Goal: Task Accomplishment & Management: Use online tool/utility

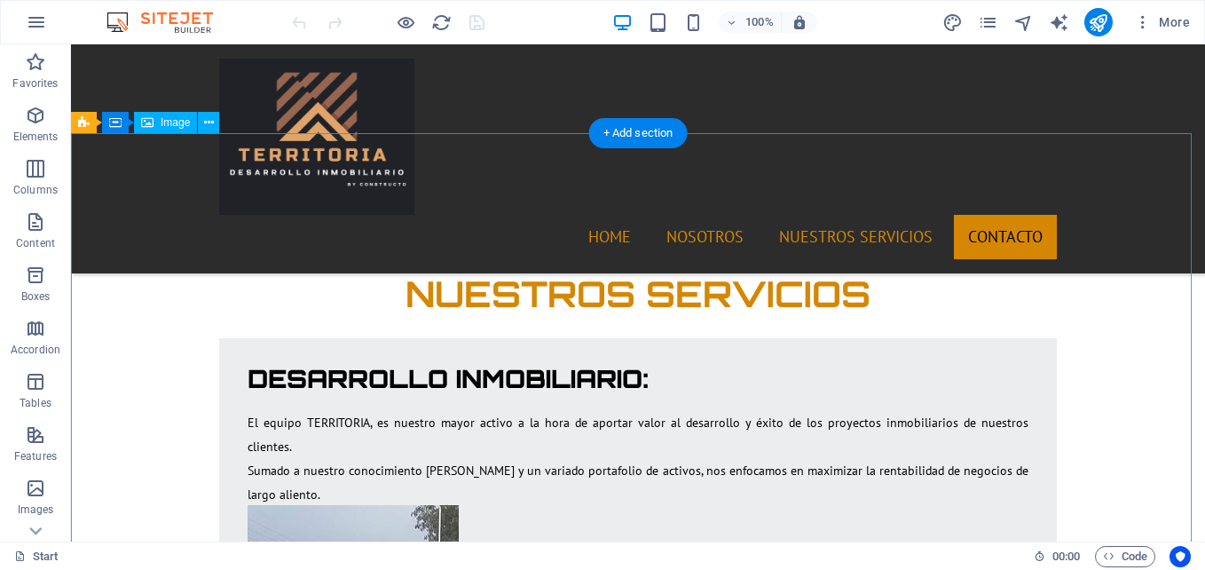
scroll to position [4083, 0]
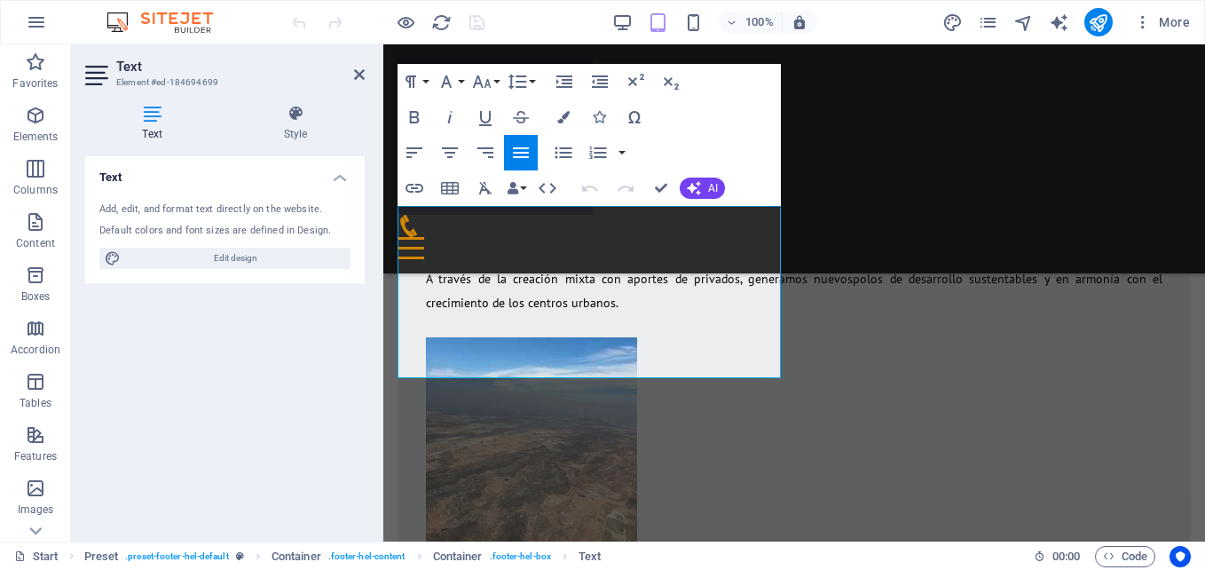
scroll to position [4135, 0]
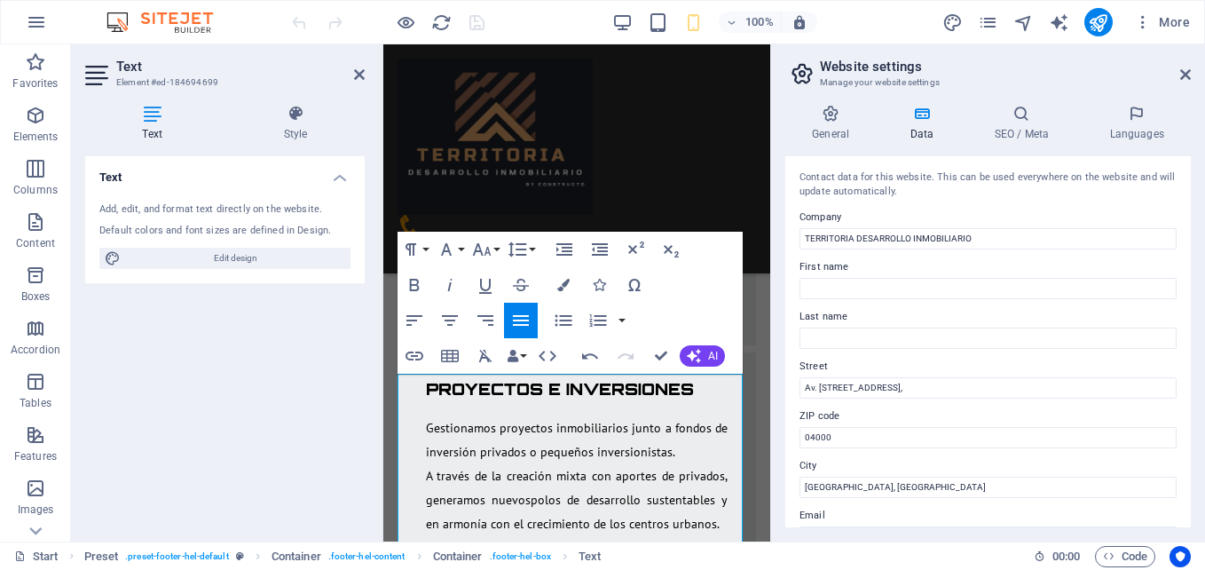
click at [253, 439] on div "Text Add, edit, and format text directly on the website. Default colors and fon…" at bounding box center [225, 341] width 280 height 371
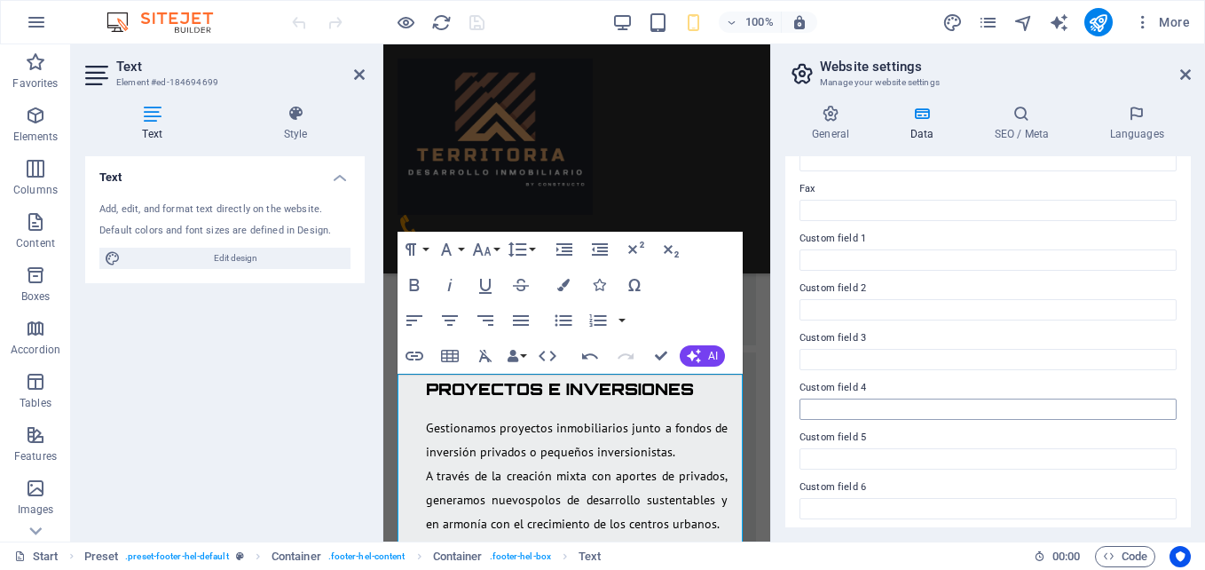
scroll to position [482, 0]
click at [282, 398] on div "Text Add, edit, and format text directly on the website. Default colors and fon…" at bounding box center [225, 341] width 280 height 371
click at [366, 77] on aside "Text Element #ed-184694699 Text Style Text Add, edit, and format text directly …" at bounding box center [227, 292] width 312 height 497
click at [675, 190] on div "Home NOSOTROS NUESTROS SERVICIOS Contacto" at bounding box center [576, 158] width 387 height 229
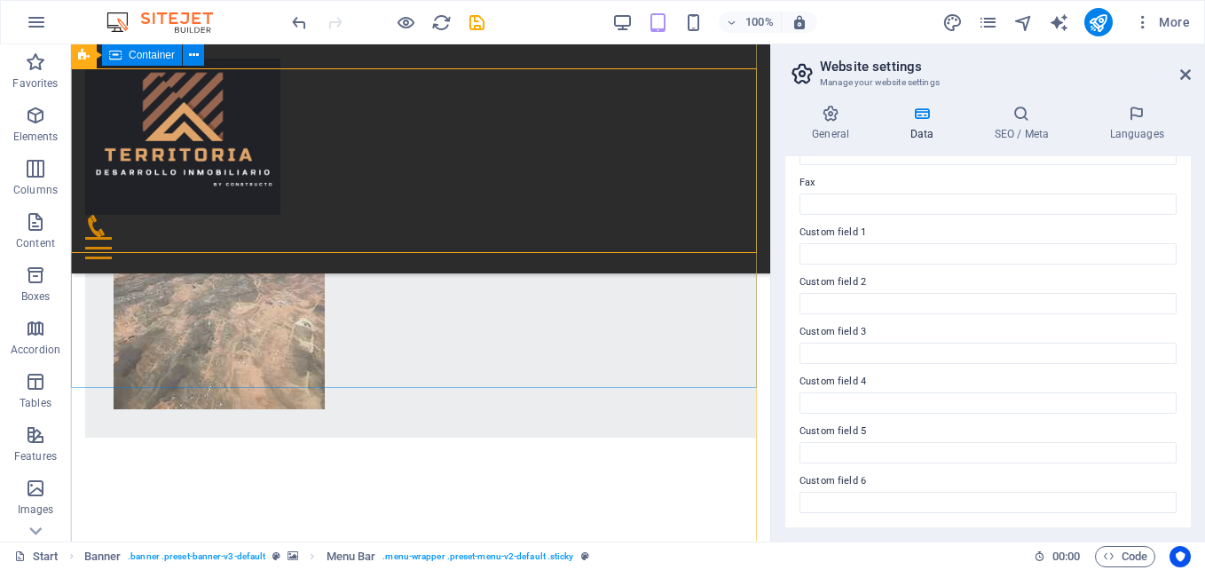
scroll to position [4266, 0]
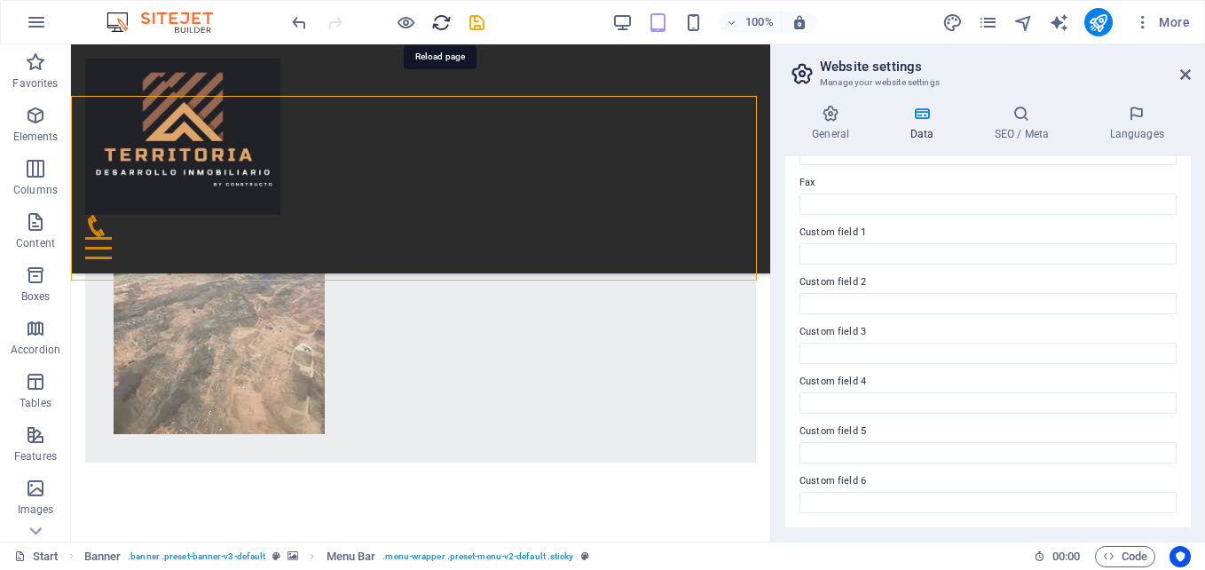
click at [439, 27] on icon "reload" at bounding box center [441, 22] width 20 height 20
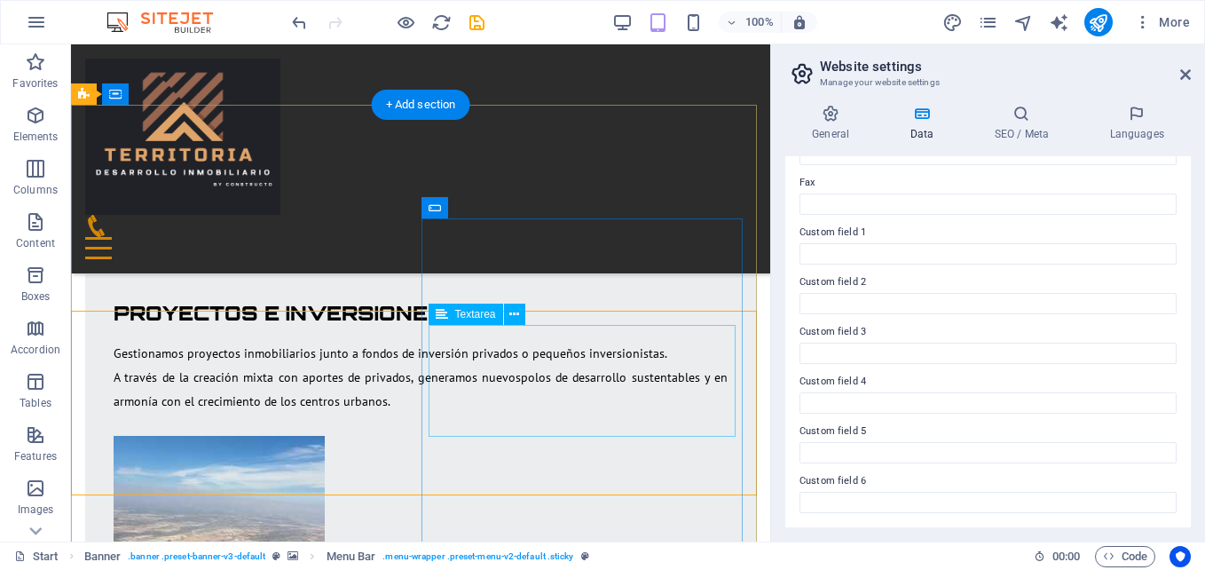
scroll to position [4088, 0]
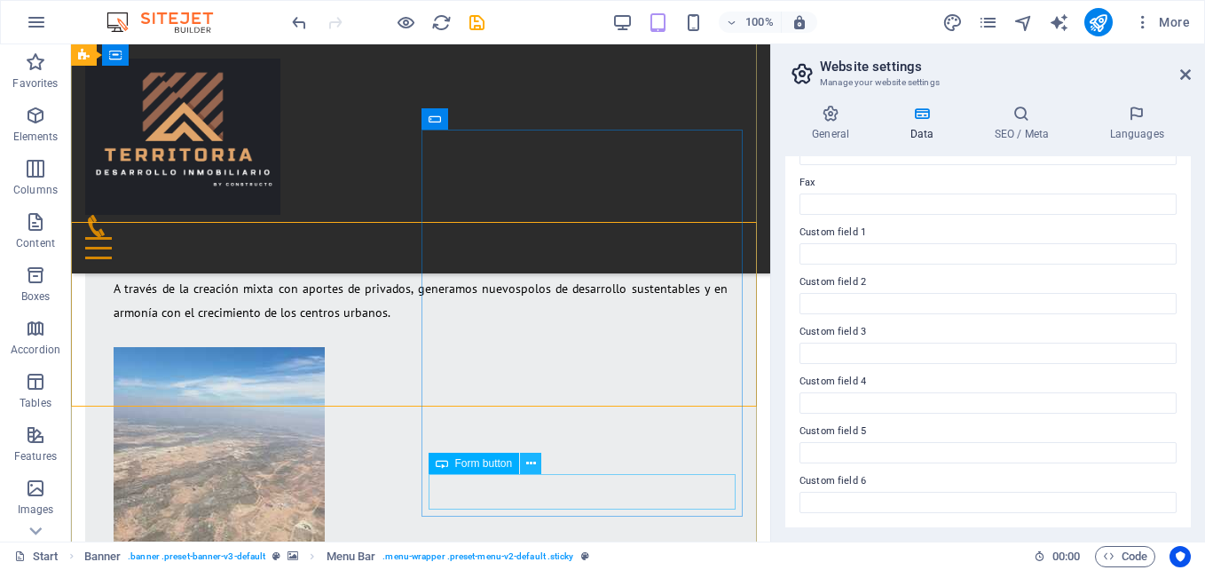
click at [529, 464] on icon at bounding box center [531, 463] width 10 height 19
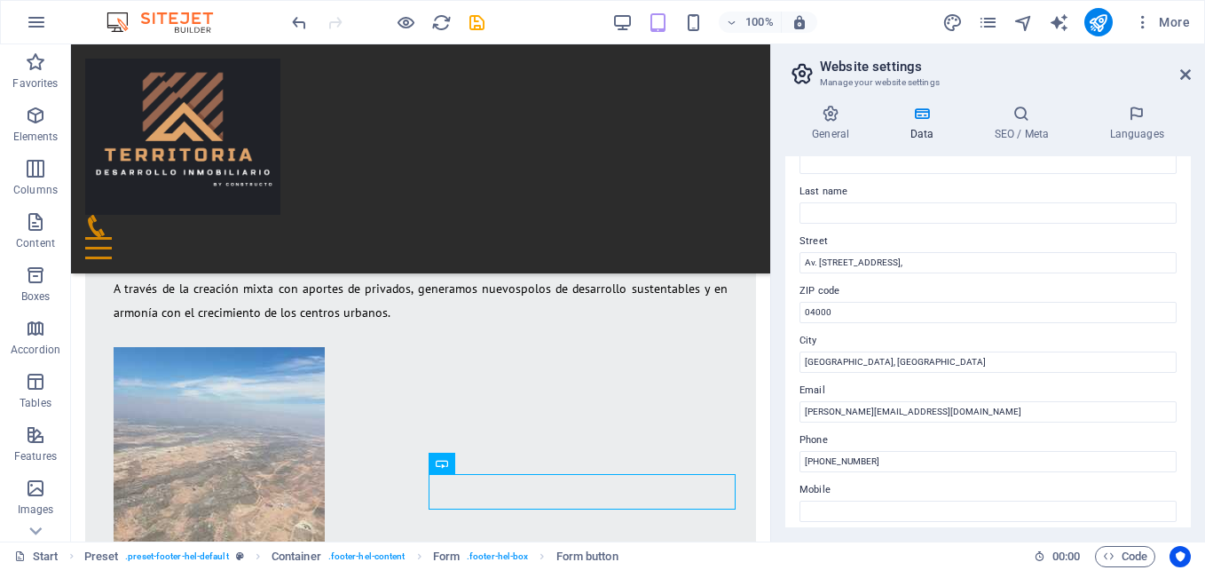
scroll to position [178, 0]
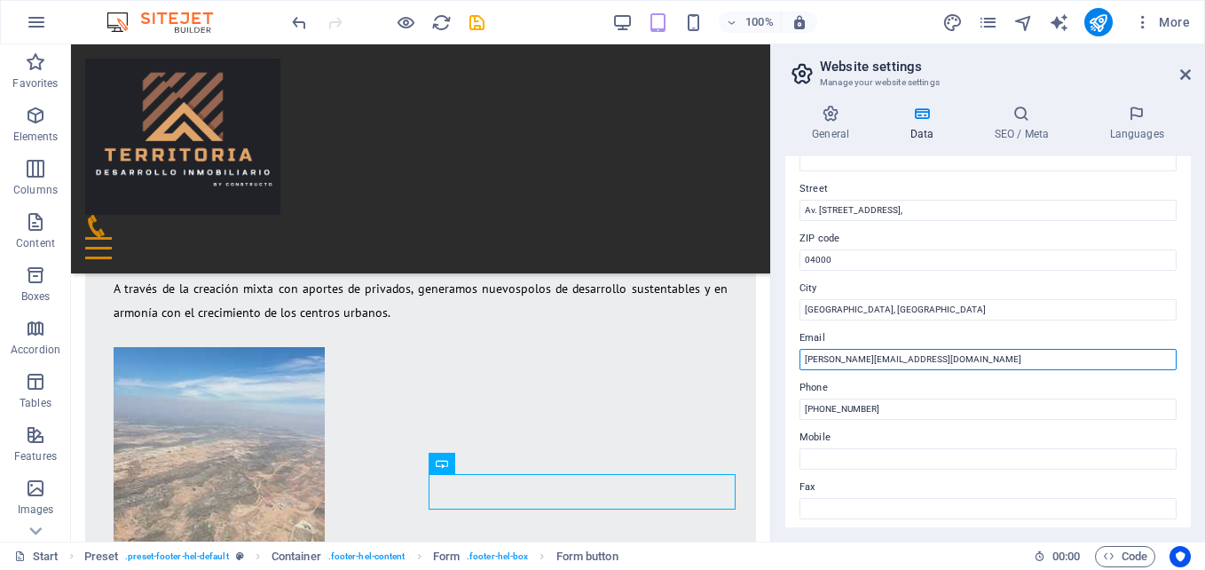
click at [837, 360] on input "[PERSON_NAME][EMAIL_ADDRESS][DOMAIN_NAME]" at bounding box center [988, 359] width 377 height 21
type input "[EMAIL_ADDRESS][DOMAIN_NAME]"
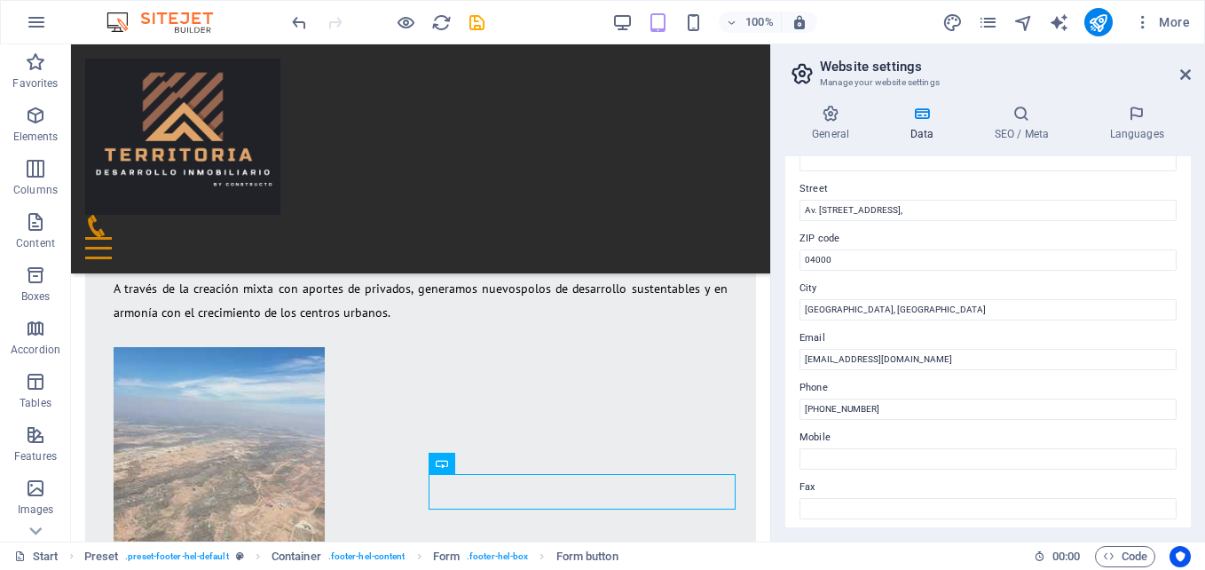
click at [790, 388] on div "Contact data for this website. This can be used everywhere on the website and w…" at bounding box center [989, 341] width 406 height 371
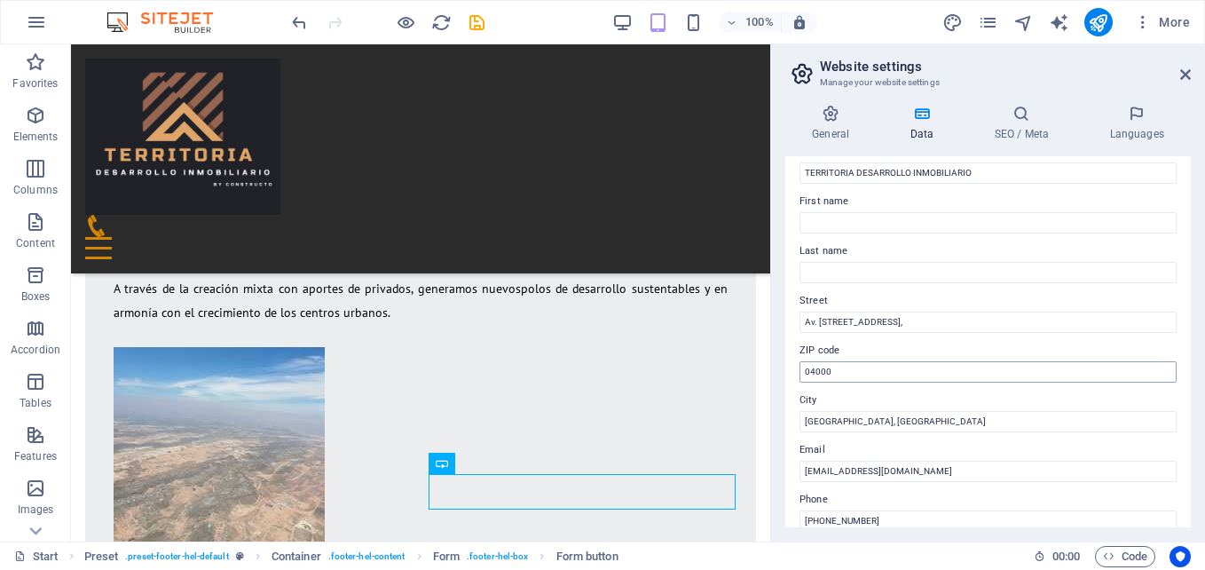
scroll to position [0, 0]
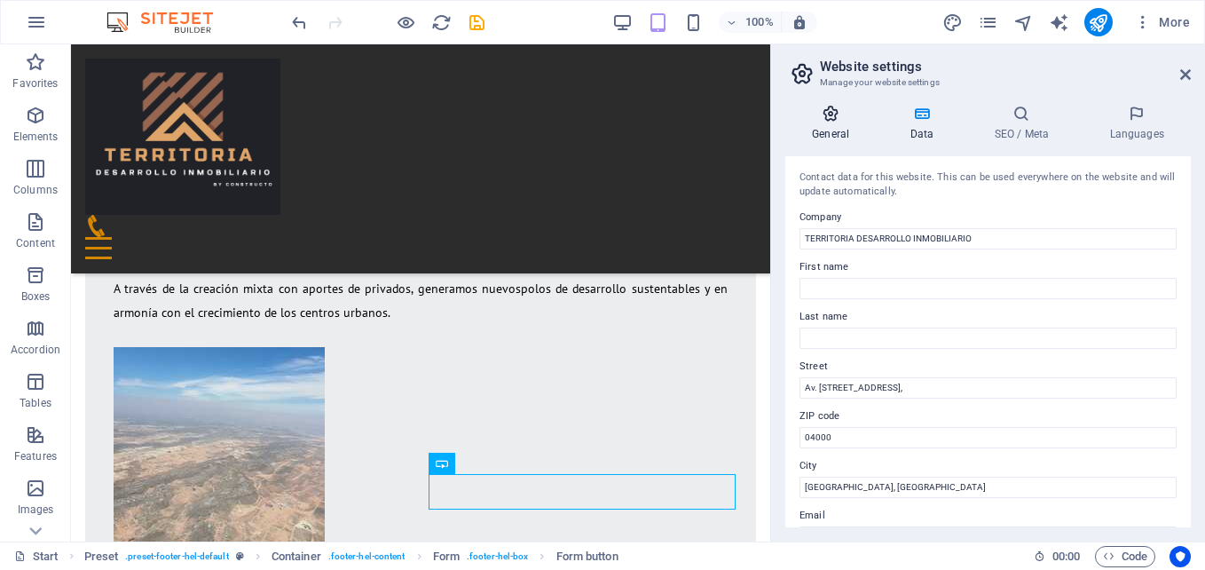
click at [839, 120] on icon at bounding box center [831, 114] width 91 height 18
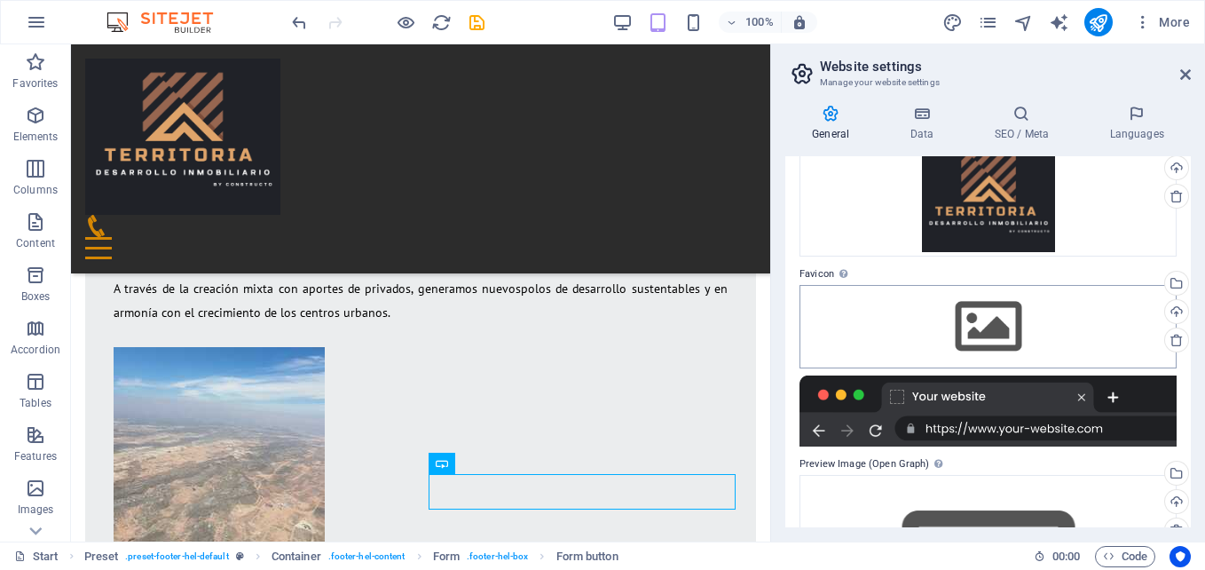
scroll to position [88, 0]
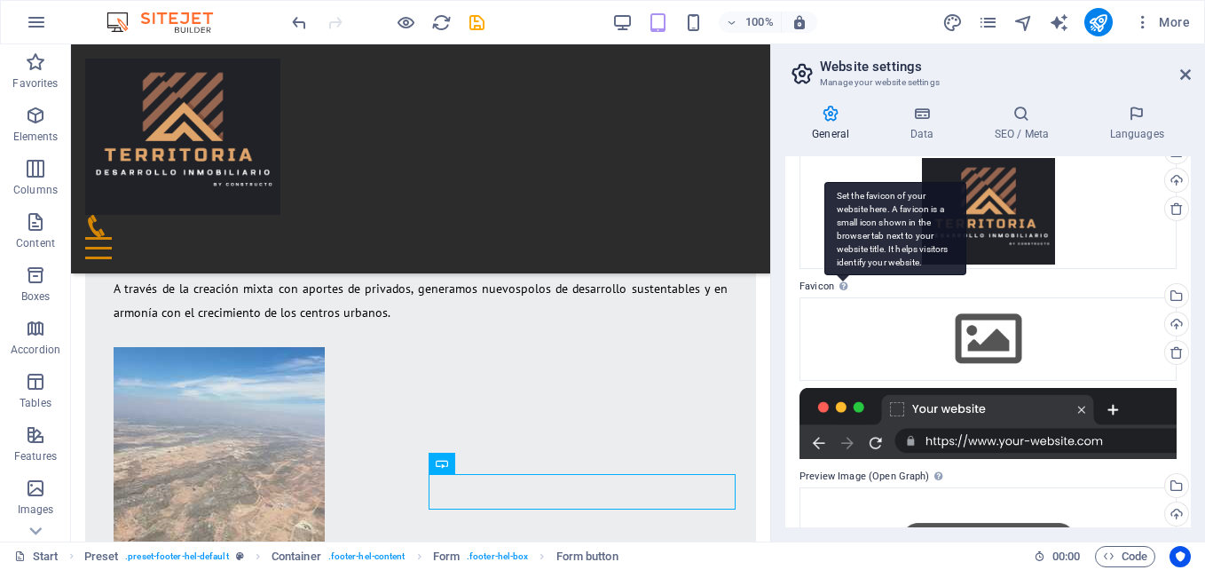
click at [846, 275] on div "Set the favicon of your website here. A favicon is a small icon shown in the br…" at bounding box center [896, 228] width 142 height 93
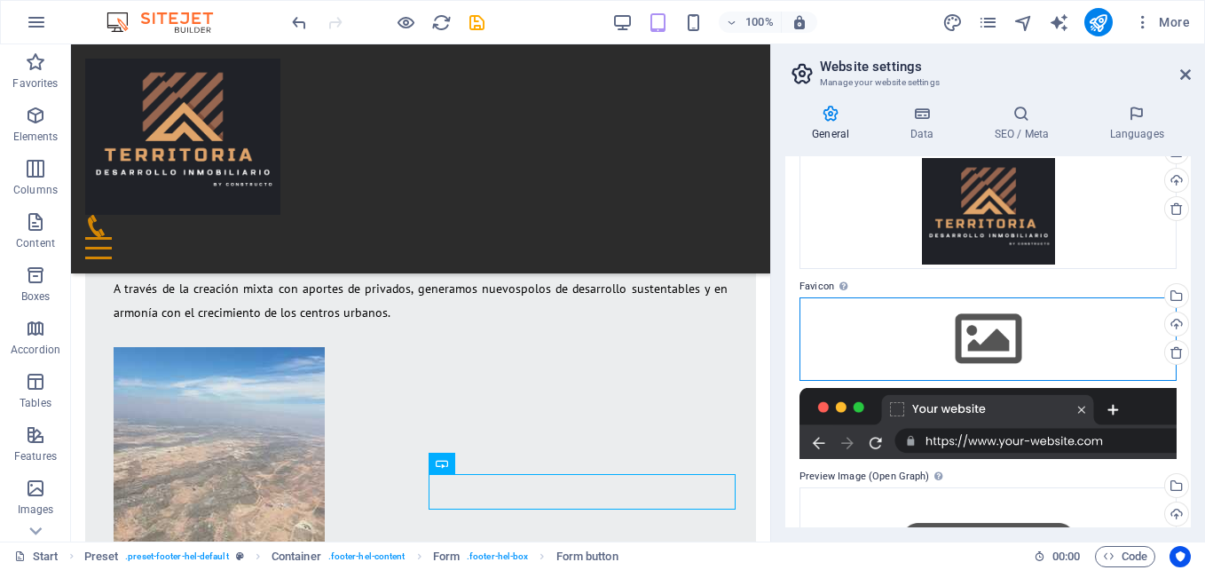
click at [1015, 352] on div "Drag files here, click to choose files or select files from Files or our free s…" at bounding box center [988, 338] width 377 height 83
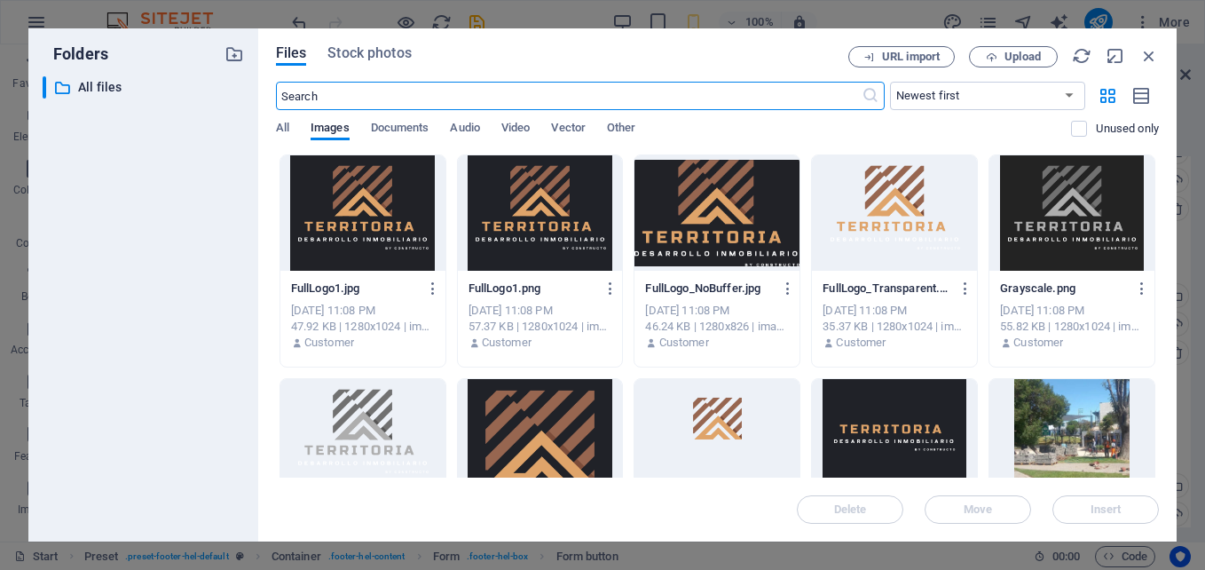
scroll to position [5771, 0]
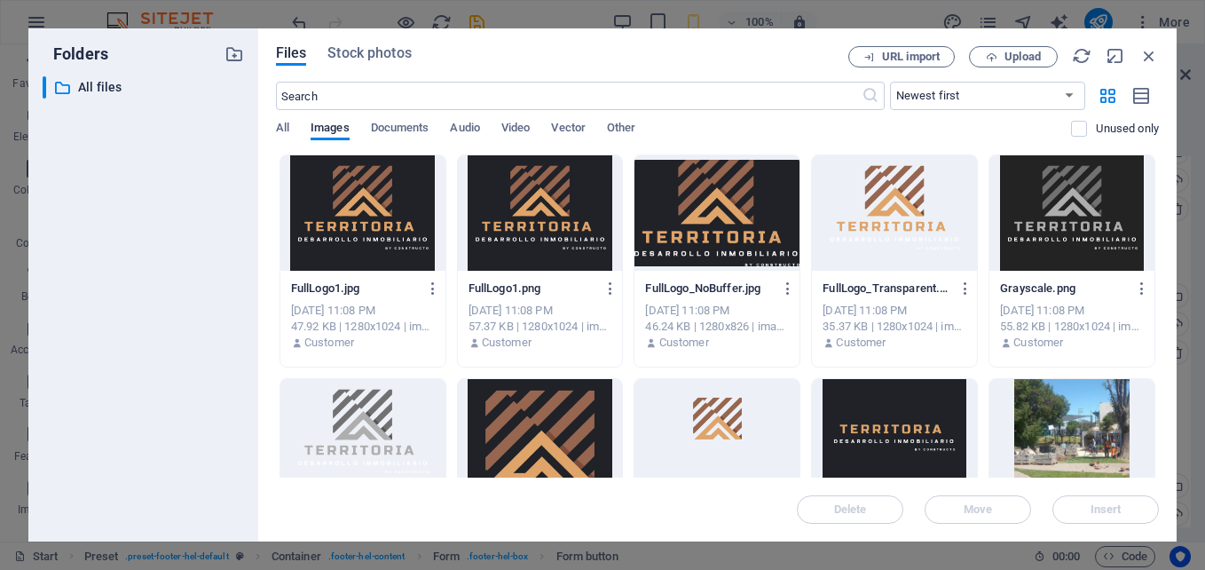
click at [546, 434] on div at bounding box center [540, 436] width 165 height 115
click at [1080, 510] on span "Insert" at bounding box center [1106, 509] width 92 height 11
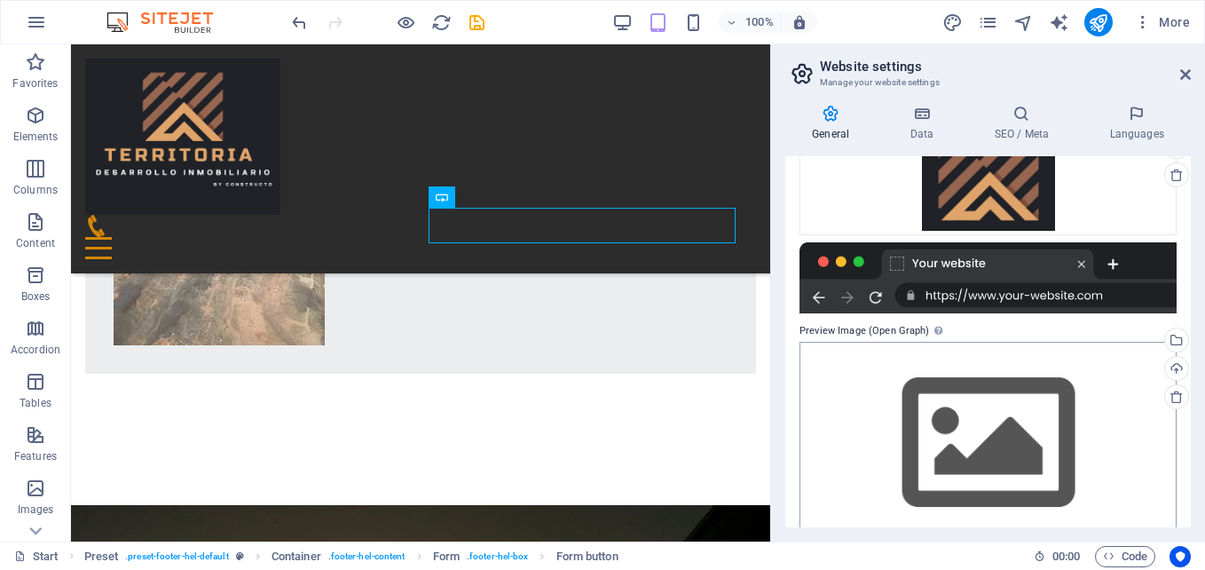
scroll to position [297, 0]
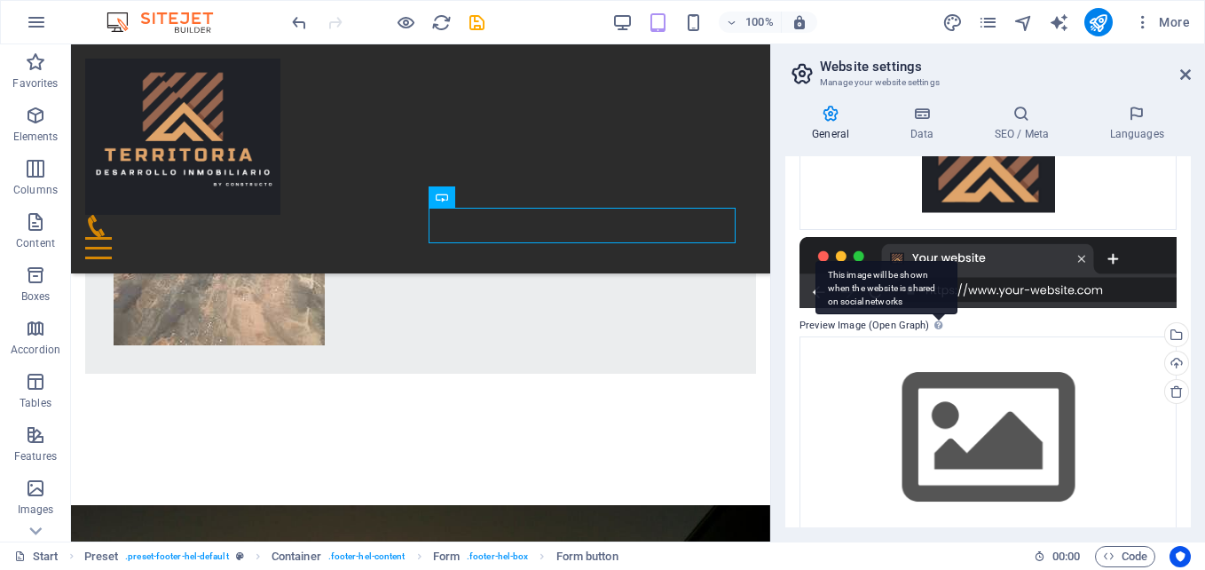
click at [935, 314] on div "This image will be shown when the website is shared on social networks" at bounding box center [887, 287] width 142 height 53
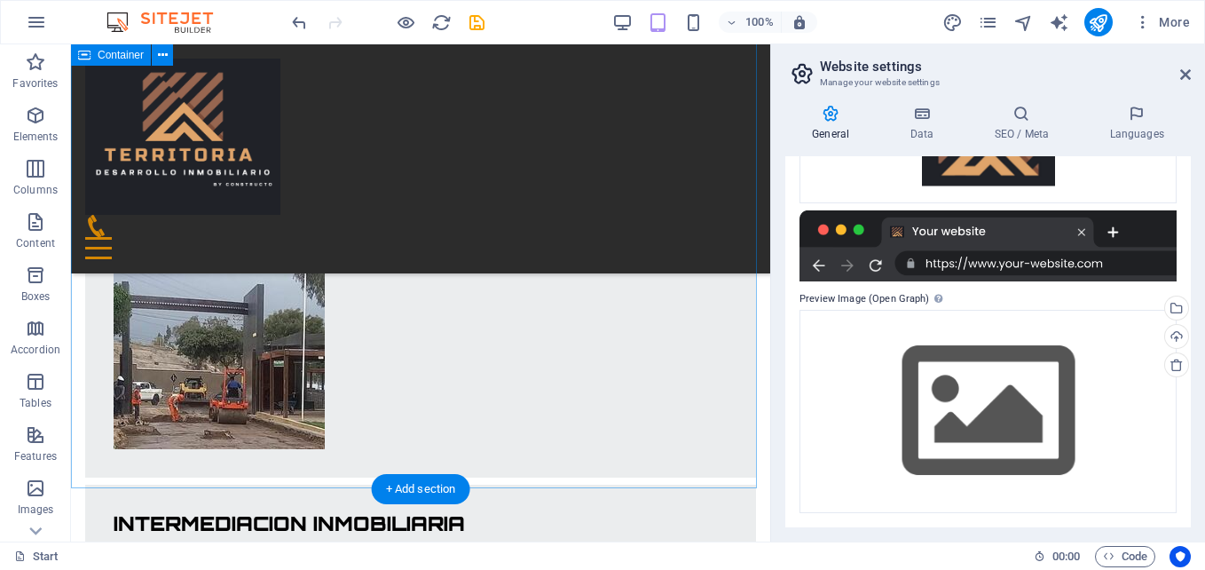
scroll to position [3290, 0]
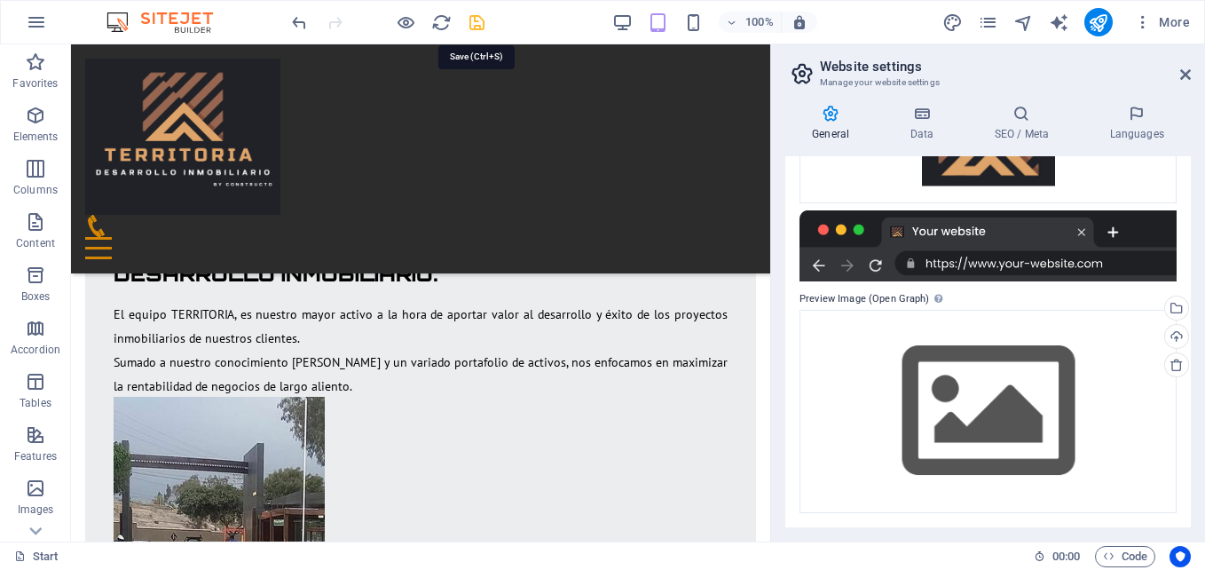
click at [479, 24] on icon "save" at bounding box center [477, 22] width 20 height 20
checkbox input "false"
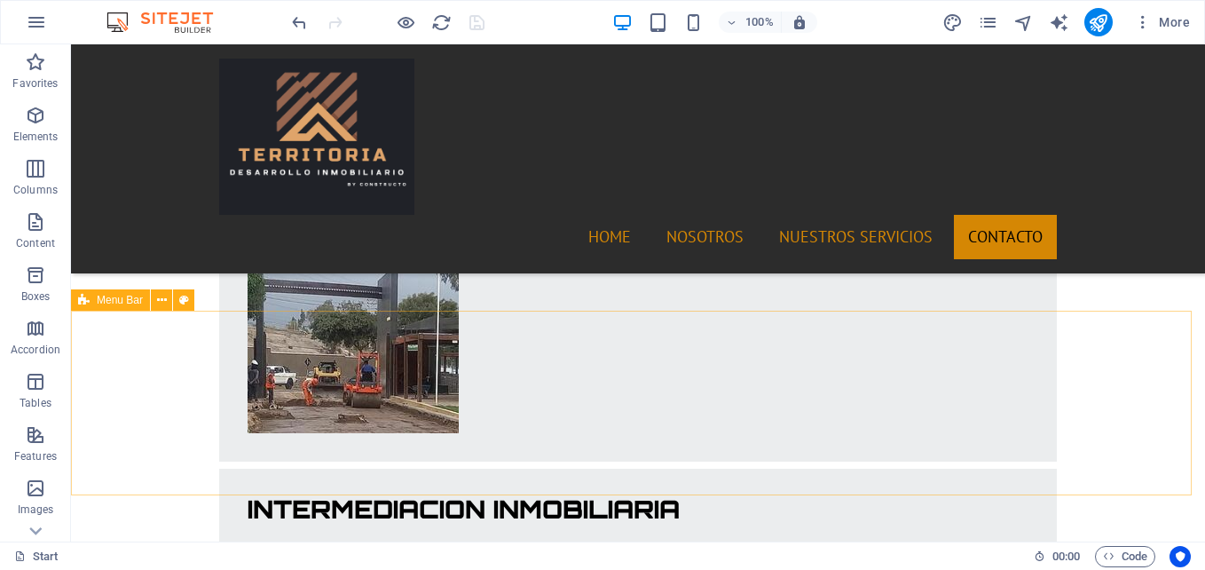
scroll to position [3780, 0]
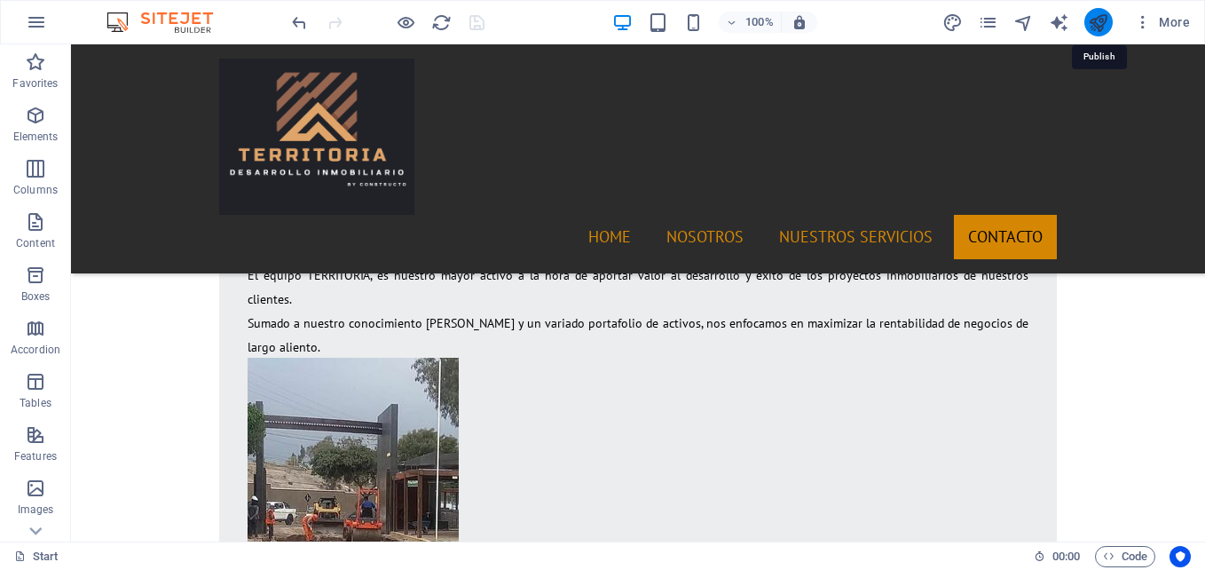
click at [1105, 23] on icon "publish" at bounding box center [1098, 22] width 20 height 20
